Goal: Task Accomplishment & Management: Complete application form

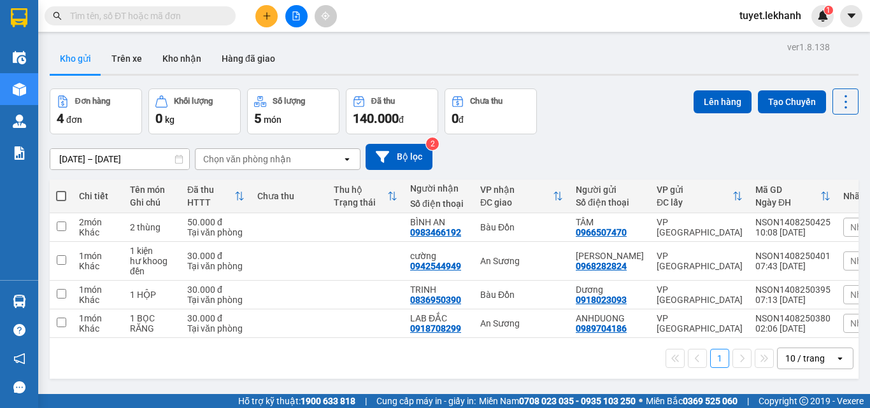
scroll to position [59, 0]
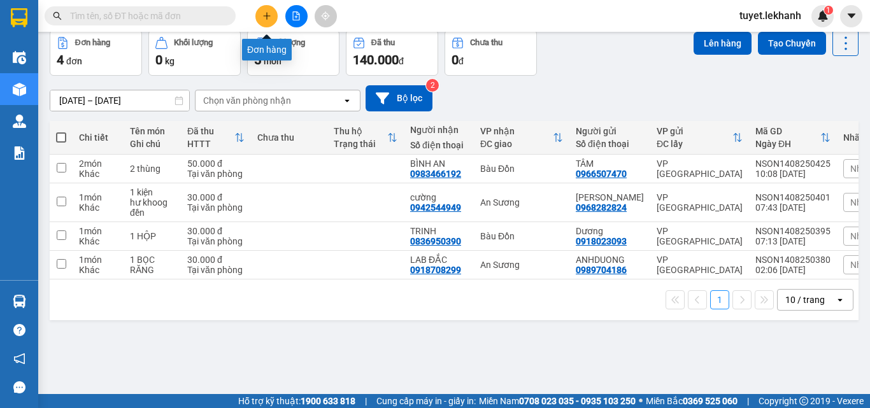
click at [268, 15] on icon "plus" at bounding box center [266, 15] width 9 height 9
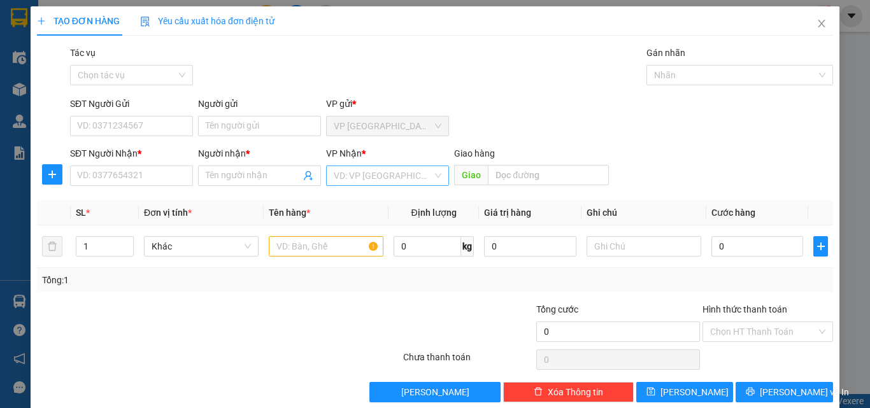
click at [400, 182] on input "search" at bounding box center [383, 175] width 99 height 19
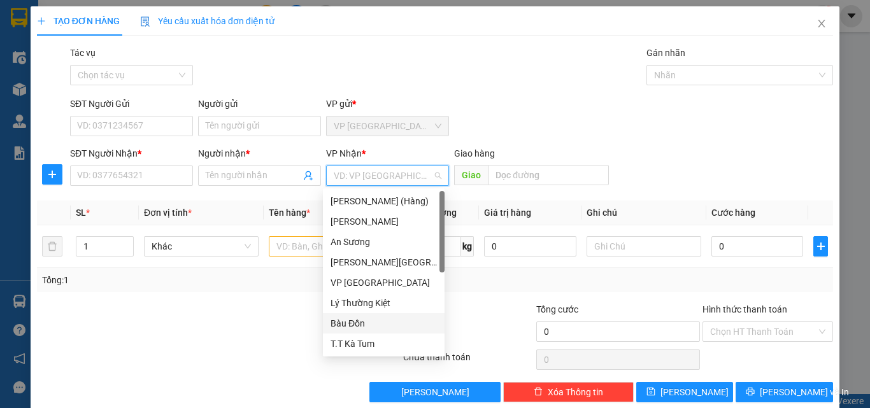
click at [381, 320] on div "Bàu Đồn" at bounding box center [383, 323] width 106 height 14
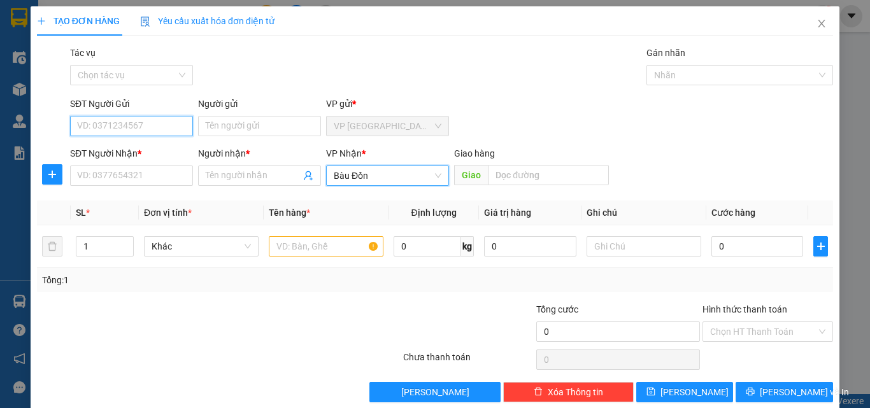
click at [152, 128] on input "SĐT Người Gửi" at bounding box center [131, 126] width 123 height 20
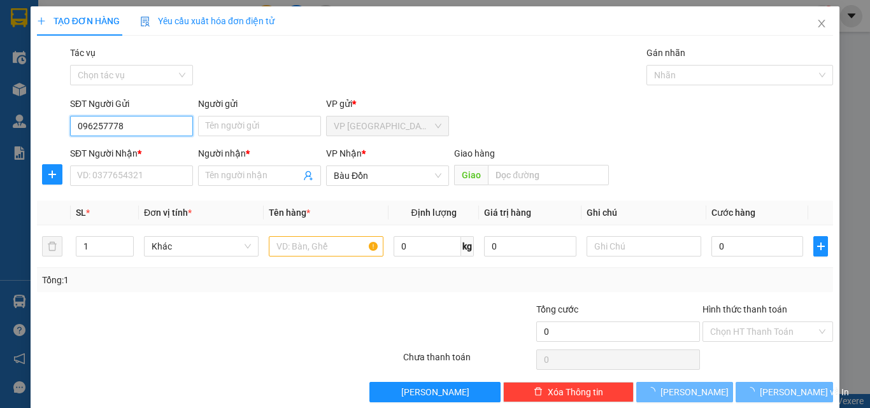
type input "0962577780"
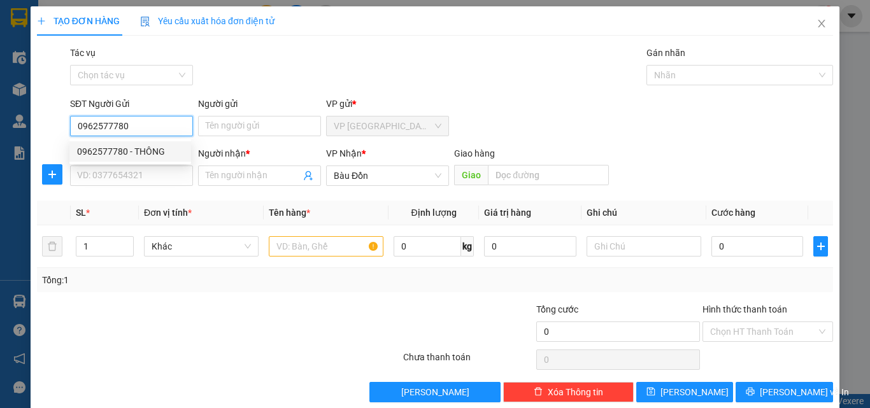
click at [146, 145] on div "0962577780 - THÔNG" at bounding box center [130, 152] width 106 height 14
type input "THÔNG"
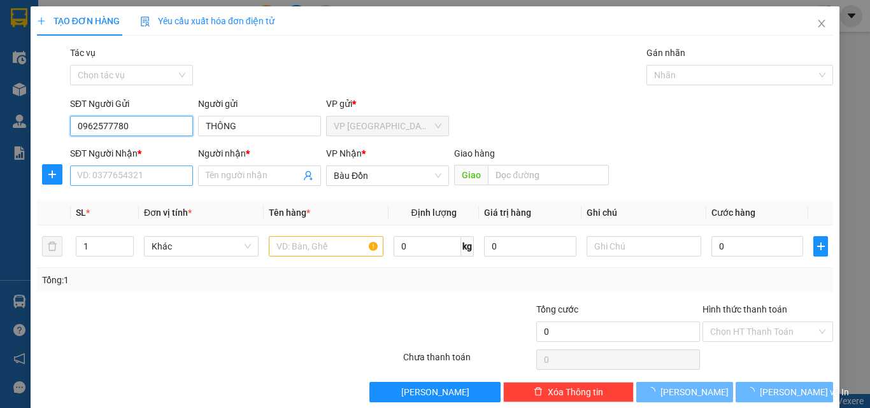
type input "0962577780"
click at [150, 174] on input "SĐT Người Nhận *" at bounding box center [131, 176] width 123 height 20
type input "30.000"
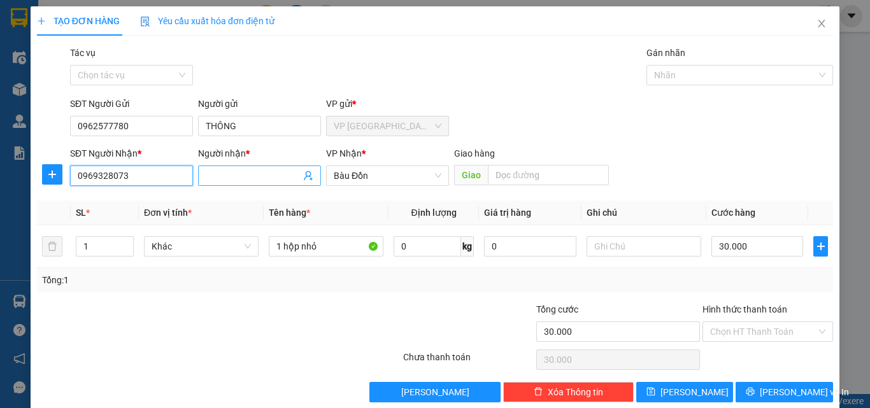
type input "0969328073"
click at [259, 170] on input "Người nhận *" at bounding box center [253, 176] width 95 height 14
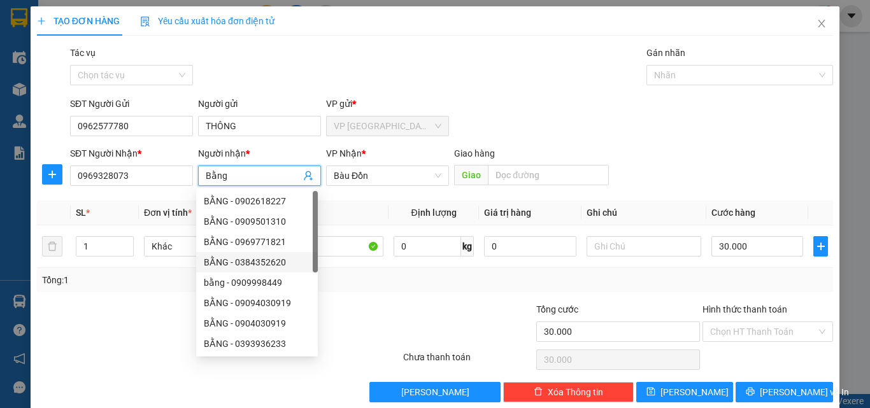
type input "Bằng"
click at [367, 303] on div at bounding box center [335, 324] width 133 height 45
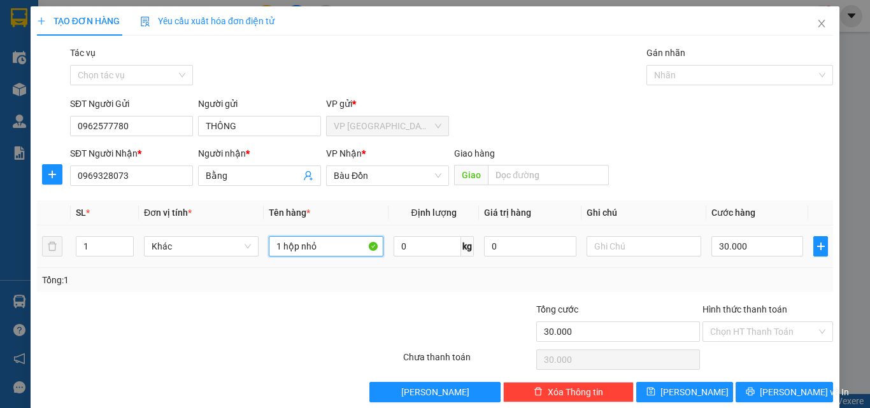
click at [356, 253] on input "1 hộp nhỏ" at bounding box center [326, 246] width 115 height 20
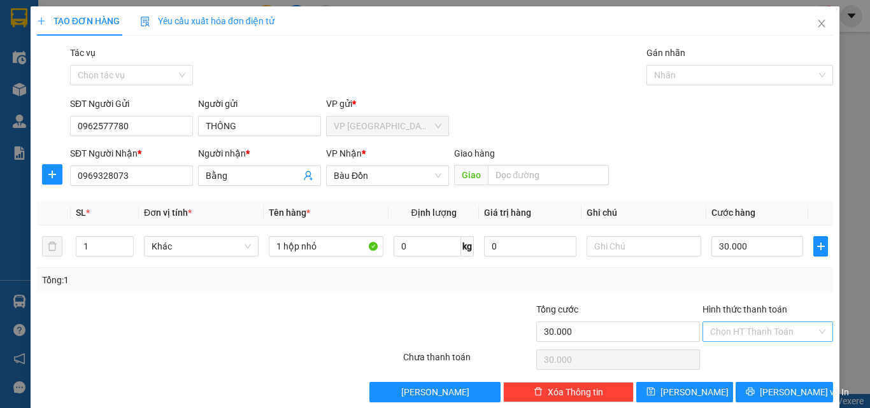
click at [802, 330] on input "Hình thức thanh toán" at bounding box center [763, 331] width 106 height 19
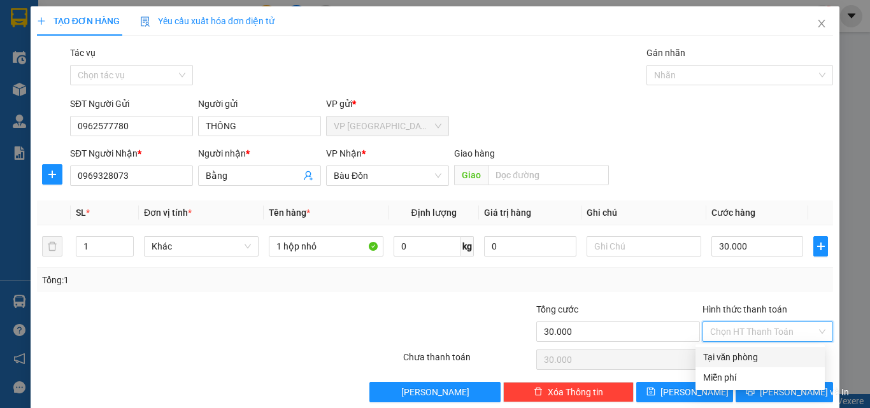
click at [755, 356] on div "Tại văn phòng" at bounding box center [760, 357] width 114 height 14
type input "0"
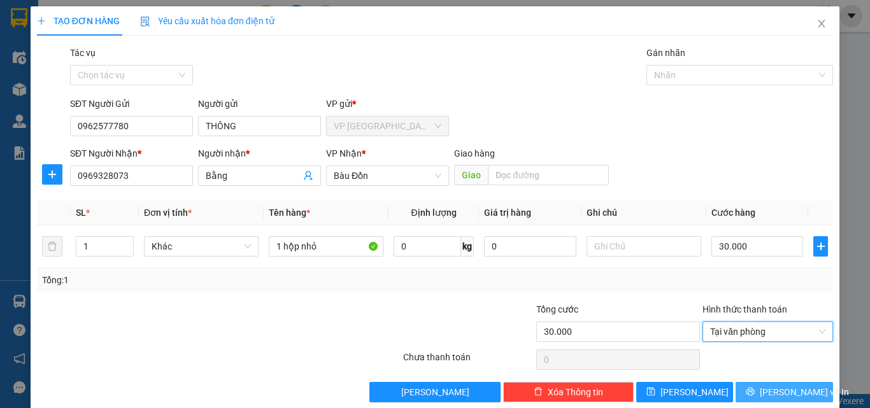
click at [774, 396] on span "[PERSON_NAME] và In" at bounding box center [803, 392] width 89 height 14
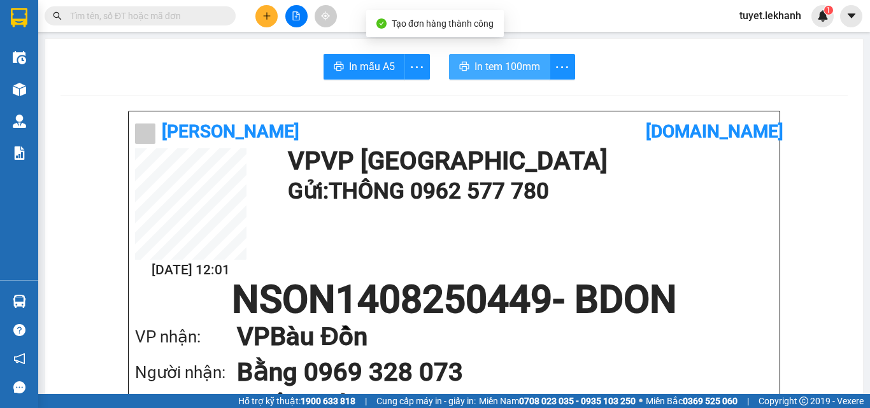
click at [476, 57] on button "In tem 100mm" at bounding box center [499, 66] width 101 height 25
